Goal: Ask a question: Seek information or help from site administrators or community

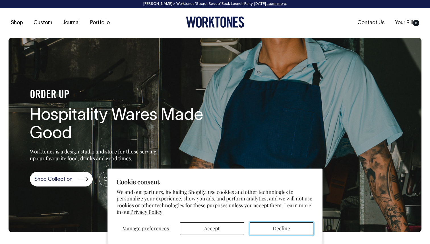
click at [281, 230] on button "Decline" at bounding box center [282, 228] width 64 height 13
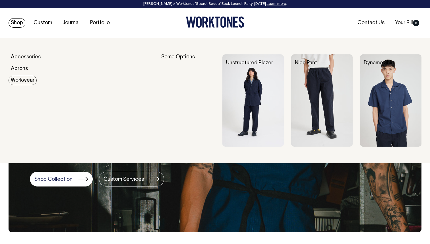
click at [267, 106] on img at bounding box center [252, 100] width 61 height 92
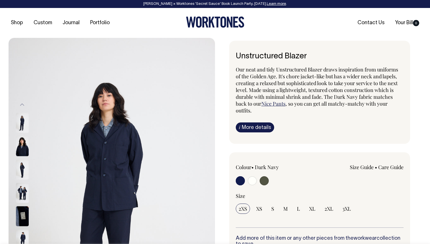
click at [21, 146] on img at bounding box center [22, 146] width 13 height 20
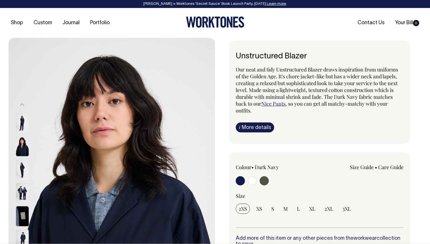
click at [21, 163] on img at bounding box center [22, 169] width 13 height 20
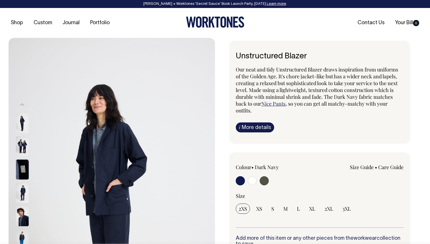
click at [262, 181] on input "radio" at bounding box center [264, 180] width 9 height 9
radio input "true"
select select "Olive"
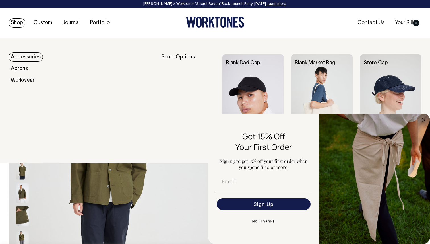
click at [12, 24] on link "Shop" at bounding box center [17, 22] width 17 height 9
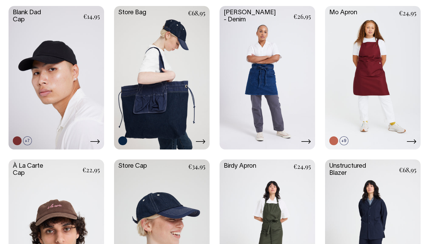
scroll to position [277, 0]
click at [174, 117] on link at bounding box center [162, 77] width 96 height 142
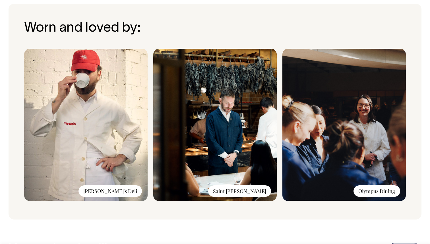
scroll to position [418, 0]
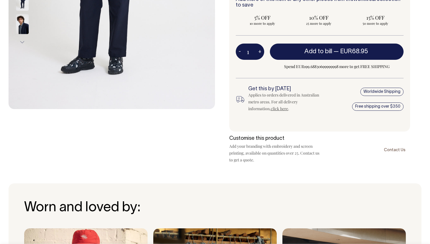
click at [375, 88] on div "Worldwide Shipping Free shipping over $350" at bounding box center [374, 99] width 59 height 26
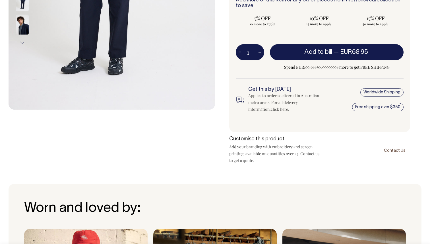
scroll to position [238, 0]
click at [271, 111] on link "click here" at bounding box center [279, 108] width 17 height 5
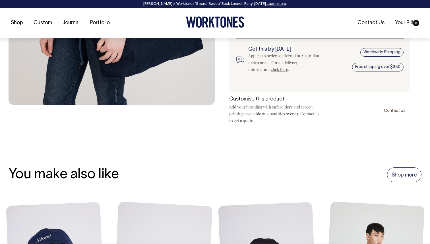
scroll to position [242, 0]
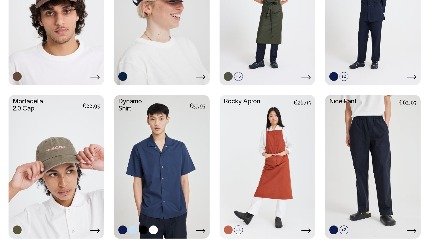
click at [172, 151] on link at bounding box center [162, 166] width 96 height 142
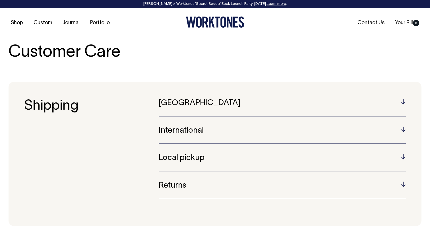
click at [274, 130] on h5 "International" at bounding box center [282, 130] width 247 height 9
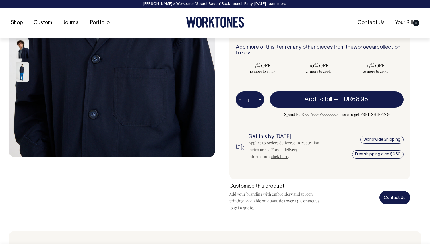
scroll to position [191, 0]
click at [393, 197] on link "Contact Us" at bounding box center [394, 196] width 31 height 13
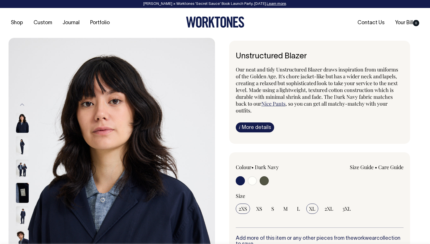
click at [310, 207] on span "XL" at bounding box center [312, 208] width 6 height 7
click at [310, 207] on input "XL" at bounding box center [312, 208] width 12 height 10
radio input "true"
select select "XL"
click at [262, 178] on input "radio" at bounding box center [264, 180] width 9 height 9
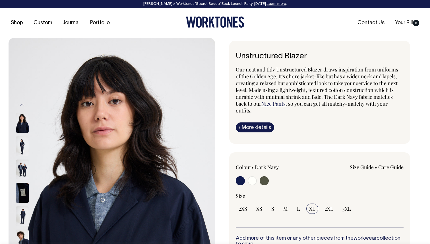
radio input "true"
select select "Olive"
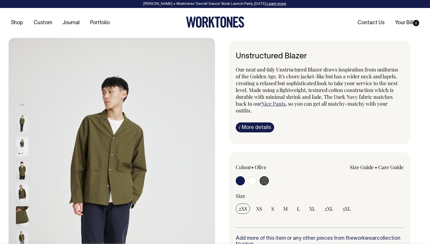
click at [270, 101] on link "Nice Pants" at bounding box center [273, 103] width 24 height 7
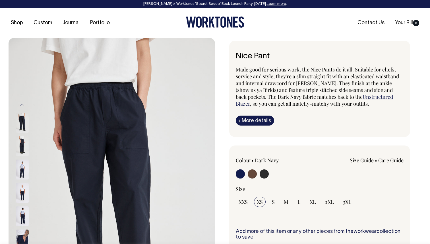
scroll to position [1, 0]
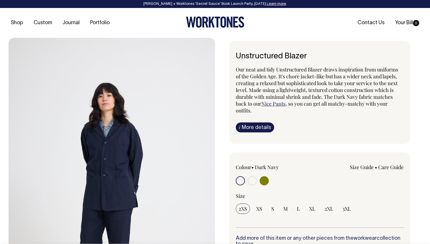
radio input "true"
select select "Olive"
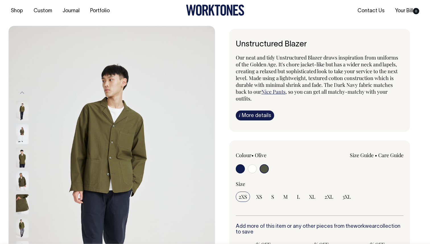
click at [21, 136] on img at bounding box center [22, 134] width 13 height 20
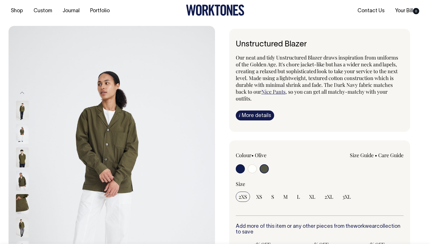
scroll to position [12, 0]
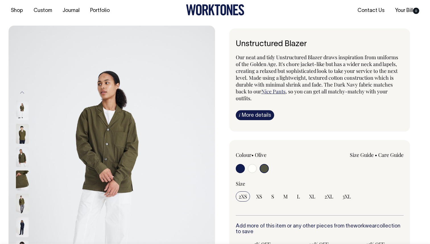
click at [23, 147] on div at bounding box center [30, 156] width 28 height 23
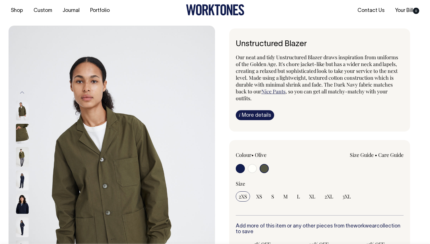
click at [24, 156] on img at bounding box center [22, 157] width 13 height 20
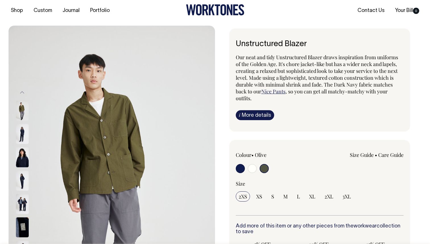
click at [24, 157] on img at bounding box center [22, 157] width 13 height 20
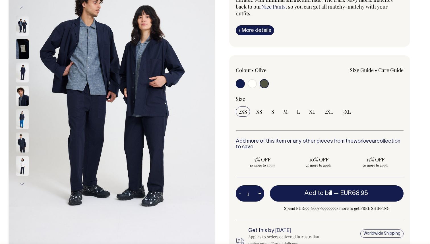
scroll to position [97, 0]
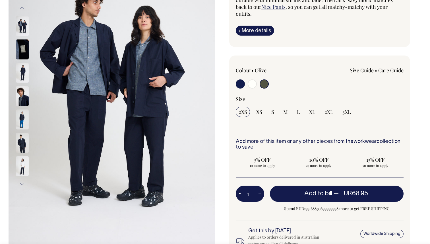
click at [24, 164] on img at bounding box center [22, 166] width 13 height 20
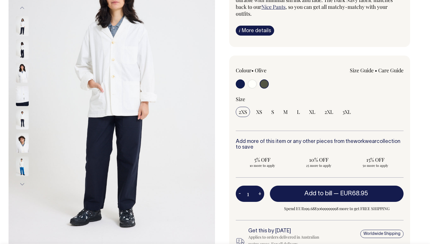
click at [22, 152] on img at bounding box center [22, 143] width 13 height 20
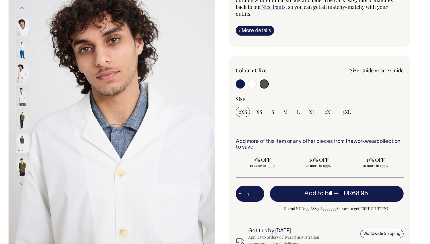
click at [24, 166] on img at bounding box center [22, 166] width 13 height 20
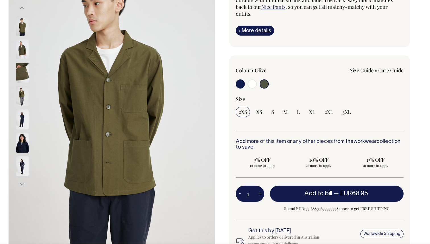
click at [24, 163] on img at bounding box center [22, 166] width 13 height 20
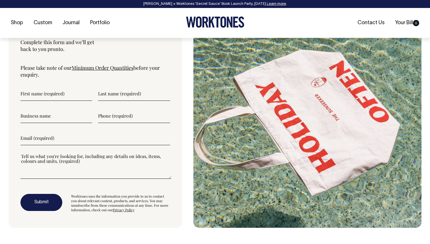
click at [30, 98] on input"] "text" at bounding box center [56, 93] width 72 height 14
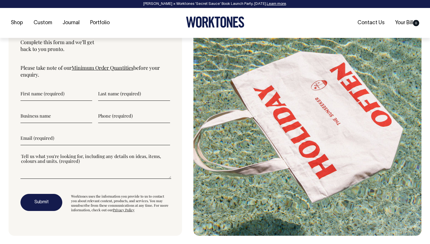
click at [35, 98] on input"] "text" at bounding box center [56, 93] width 72 height 14
click at [90, 69] on link "Minimum Order Quantities" at bounding box center [103, 67] width 62 height 7
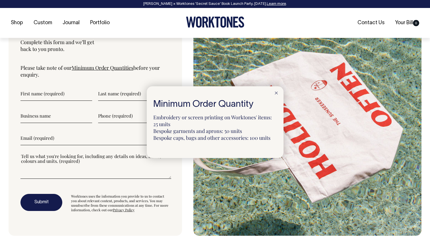
click at [64, 100] on div at bounding box center [215, 122] width 430 height 244
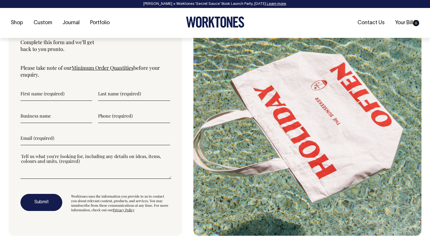
click at [76, 93] on input"] "text" at bounding box center [56, 93] width 72 height 14
